Goal: Information Seeking & Learning: Learn about a topic

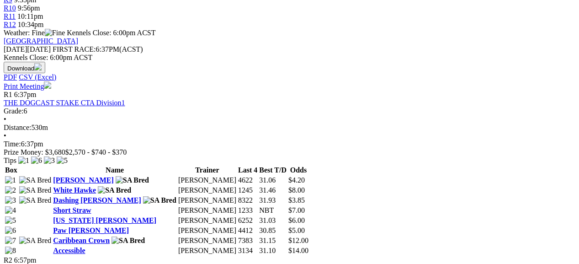
scroll to position [422, 0]
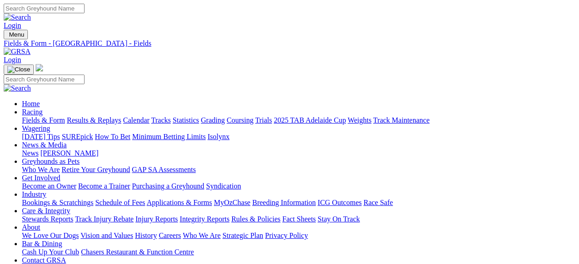
scroll to position [450, 0]
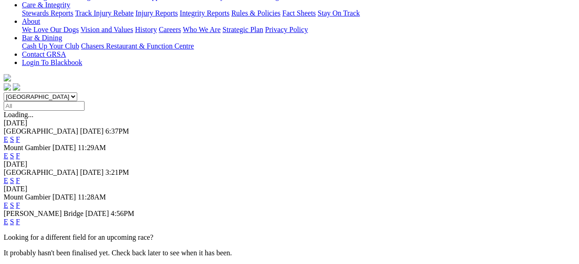
scroll to position [209, 0]
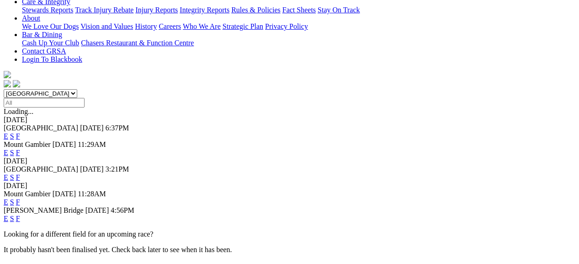
click at [20, 214] on link "F" at bounding box center [18, 218] width 4 height 8
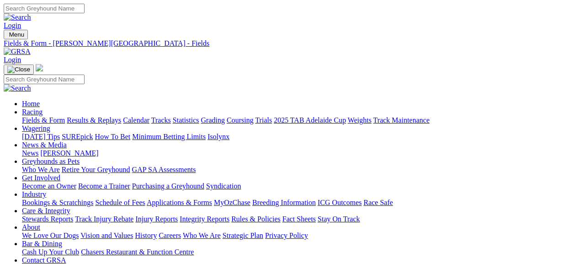
click at [574, 4] on div "Login" at bounding box center [290, 17] width 572 height 26
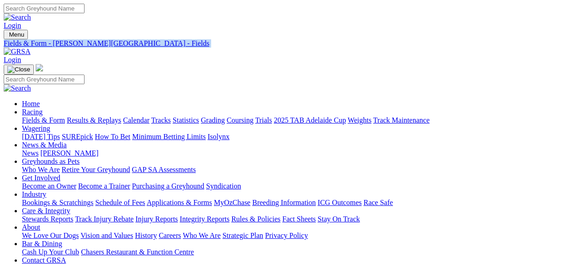
click at [346, 116] on link "2025 TAB Adelaide Cup" at bounding box center [310, 120] width 72 height 8
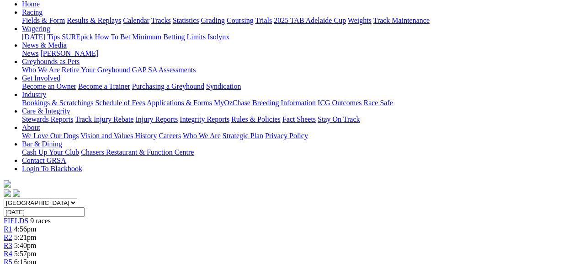
scroll to position [109, 0]
